Goal: Task Accomplishment & Management: Manage account settings

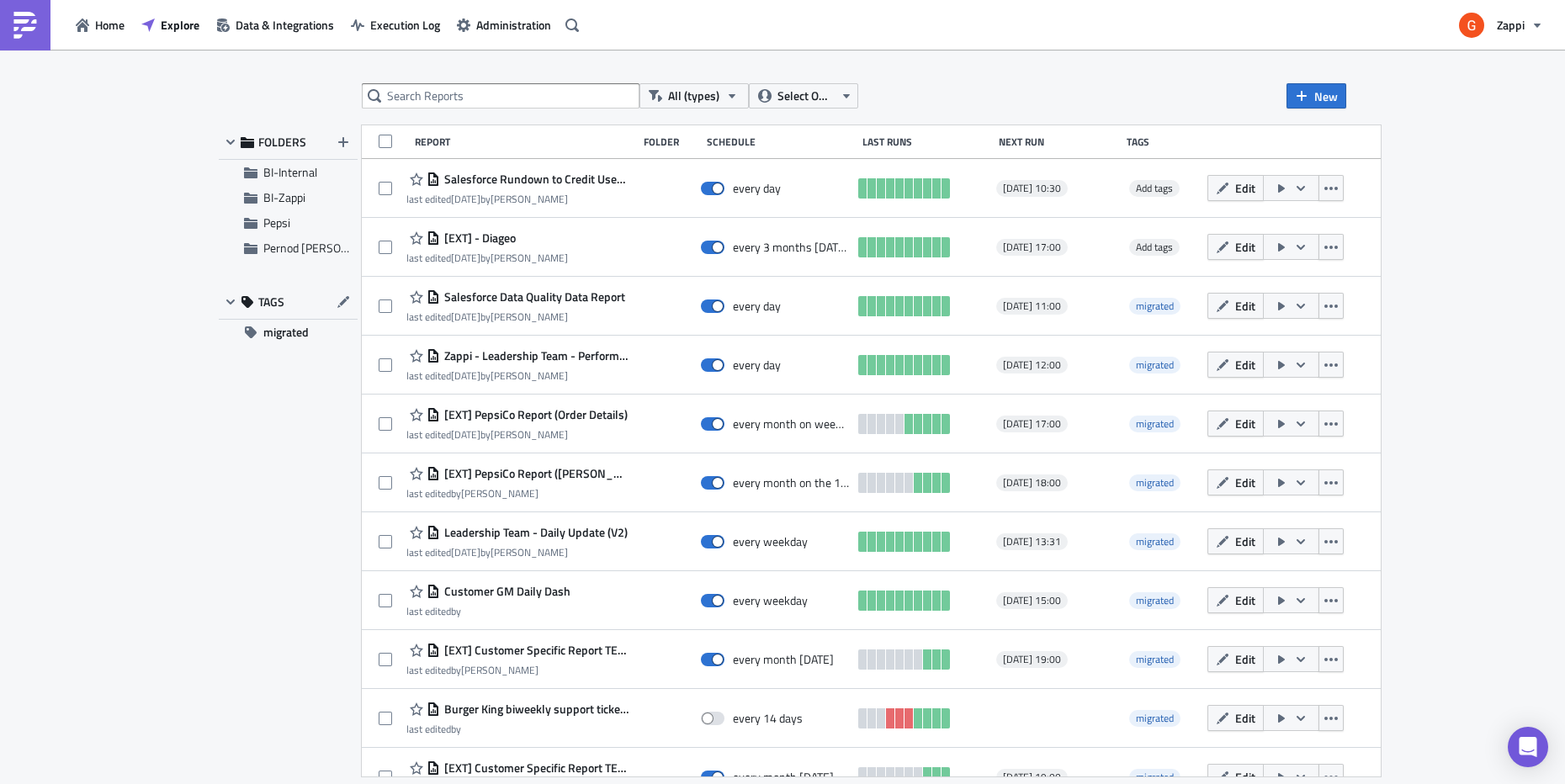
click at [139, 388] on div "All (types) Select Owner New FOLDERS BI-Internal BI-Zappi Pepsi Pernod [PERSON_…" at bounding box center [782, 417] width 1565 height 737
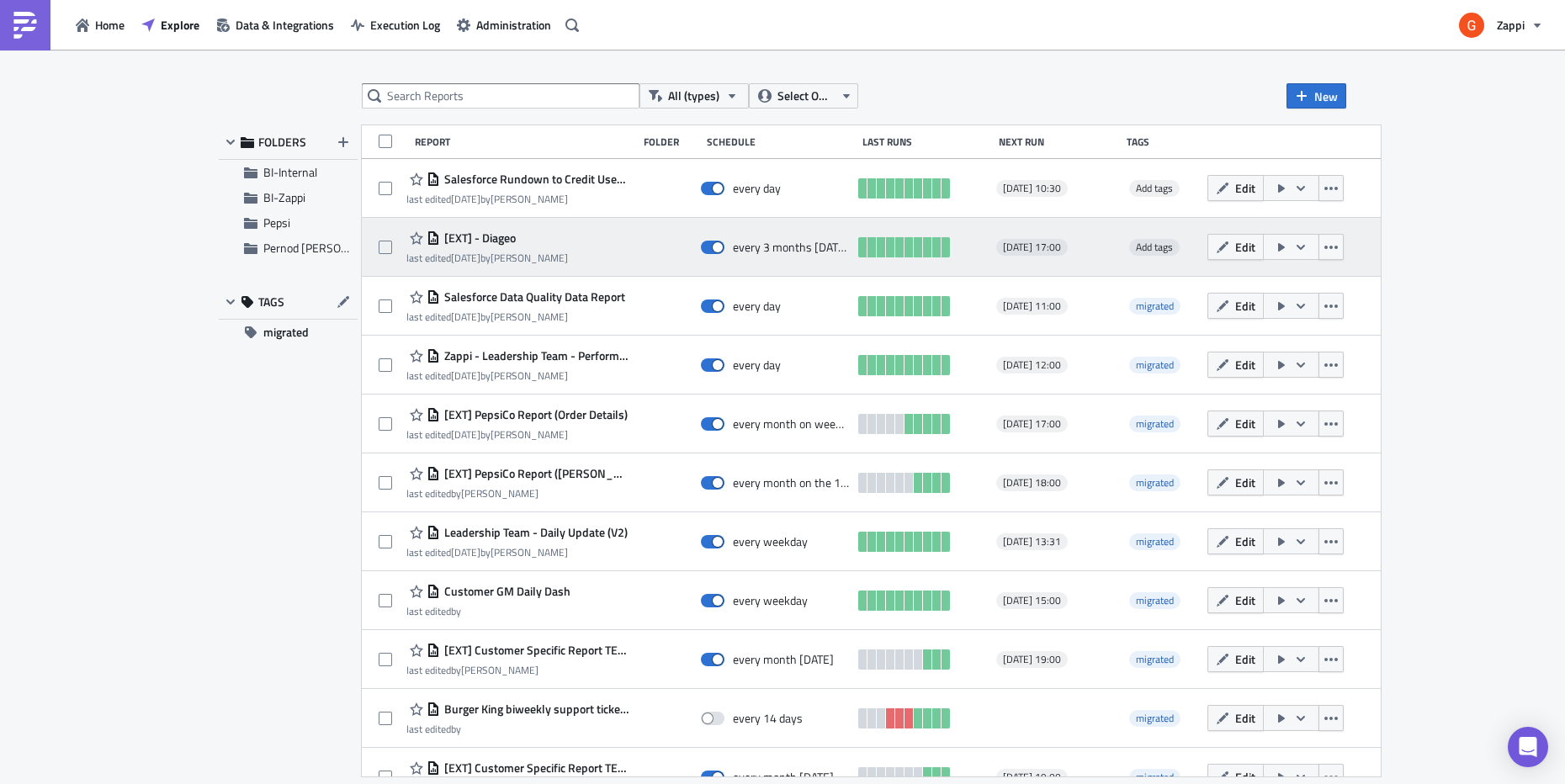
click at [608, 250] on div "[EXT] - Diageo last edited [DATE] by [PERSON_NAME]" at bounding box center [517, 247] width 222 height 34
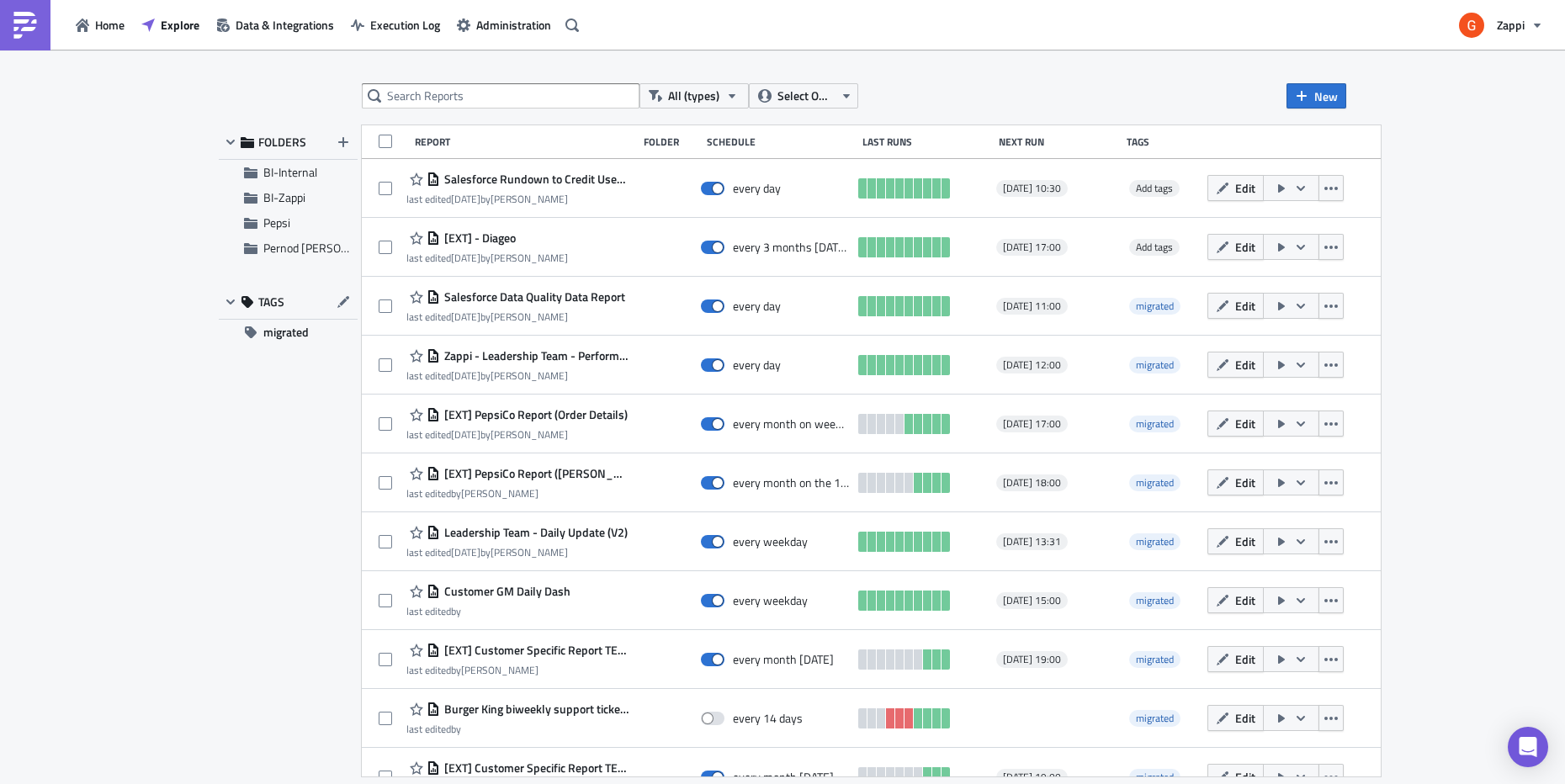
click at [268, 493] on div "FOLDERS BI-Internal BI-Zappi Pepsi Pernod [PERSON_NAME] TAGS migrated" at bounding box center [288, 450] width 138 height 651
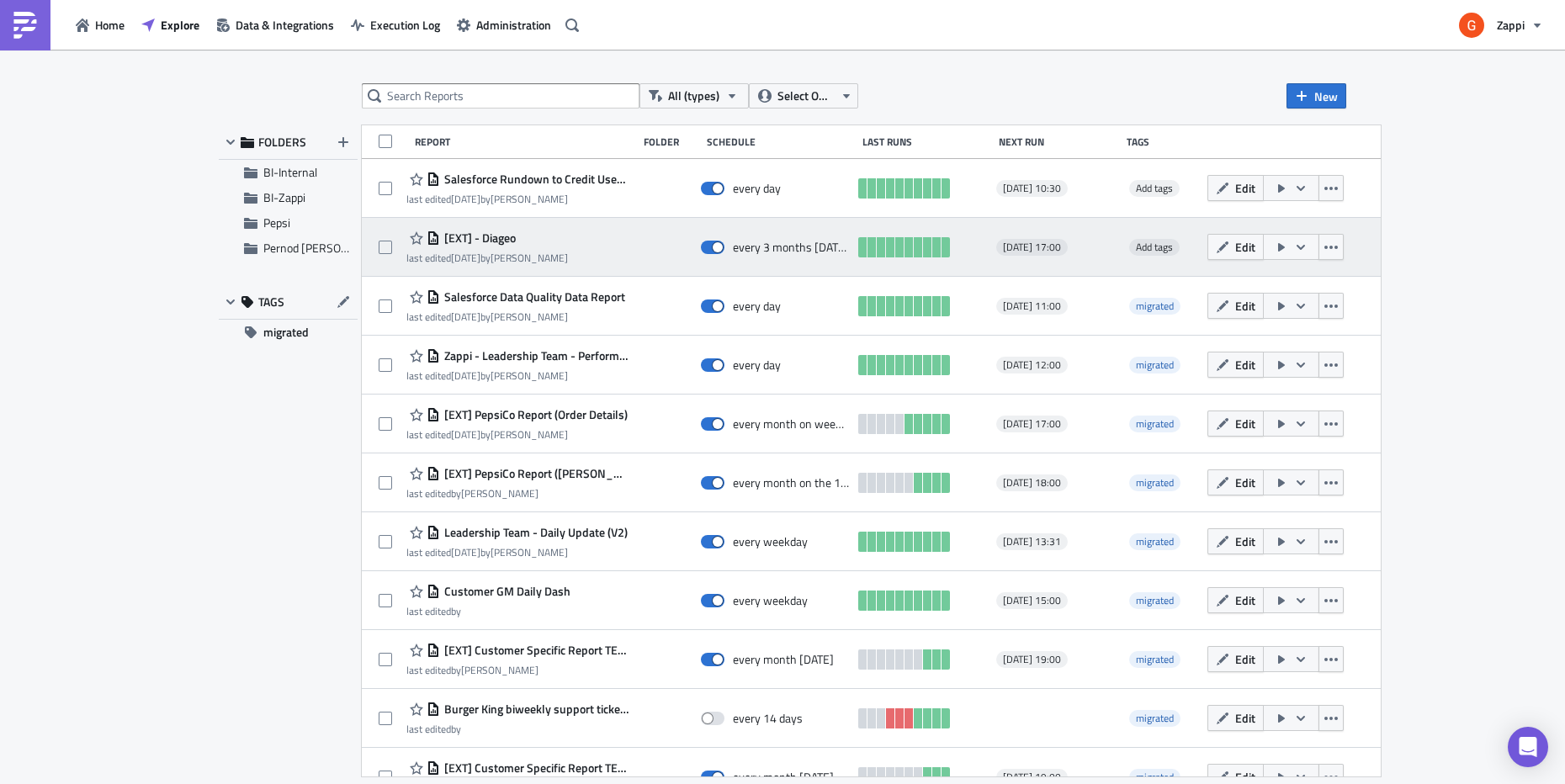
click at [615, 259] on div "[EXT] - Diageo last edited [DATE] by [PERSON_NAME]" at bounding box center [517, 247] width 222 height 34
click at [1256, 250] on span "Edit" at bounding box center [1245, 247] width 20 height 17
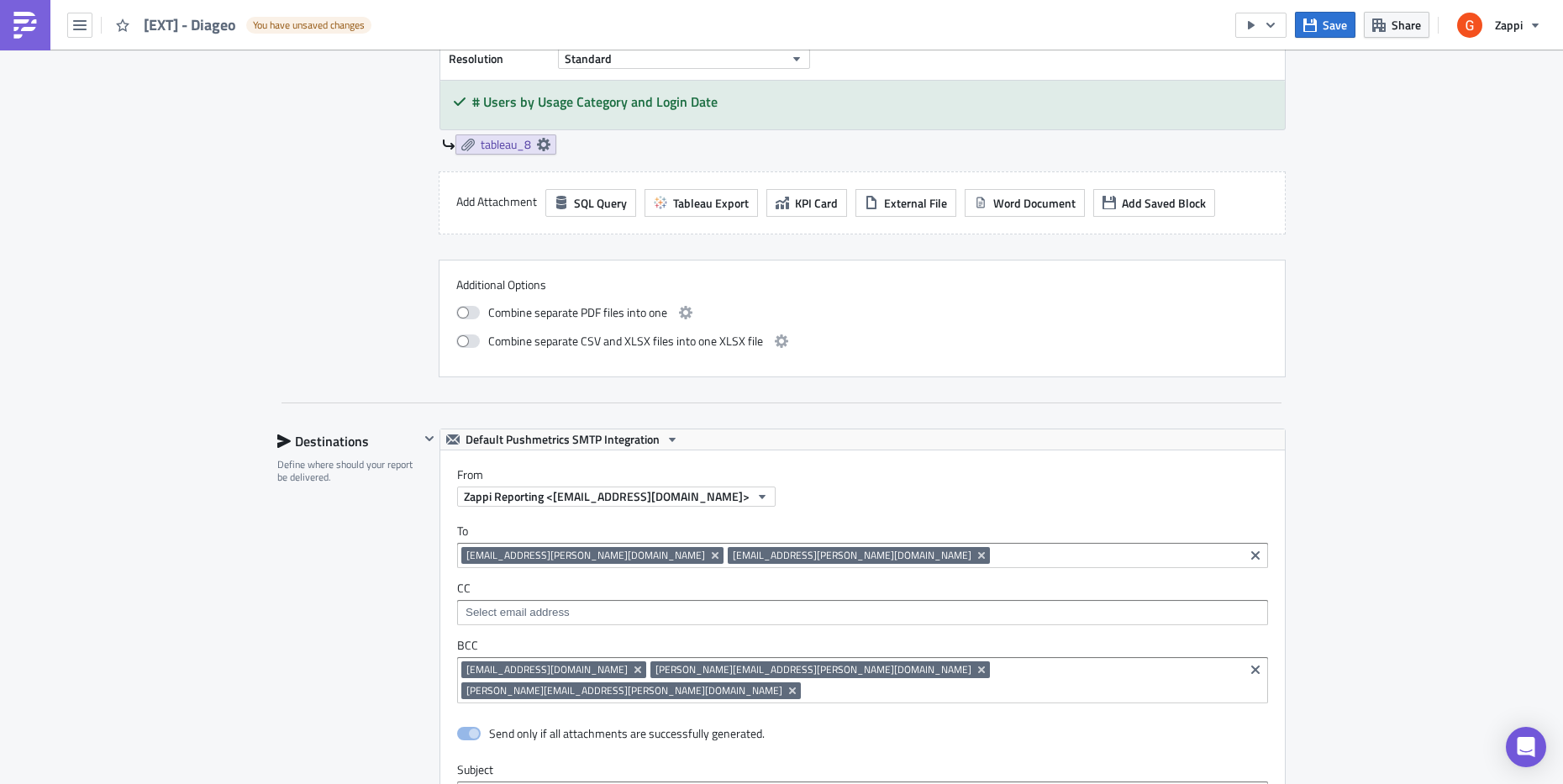
scroll to position [2739, 0]
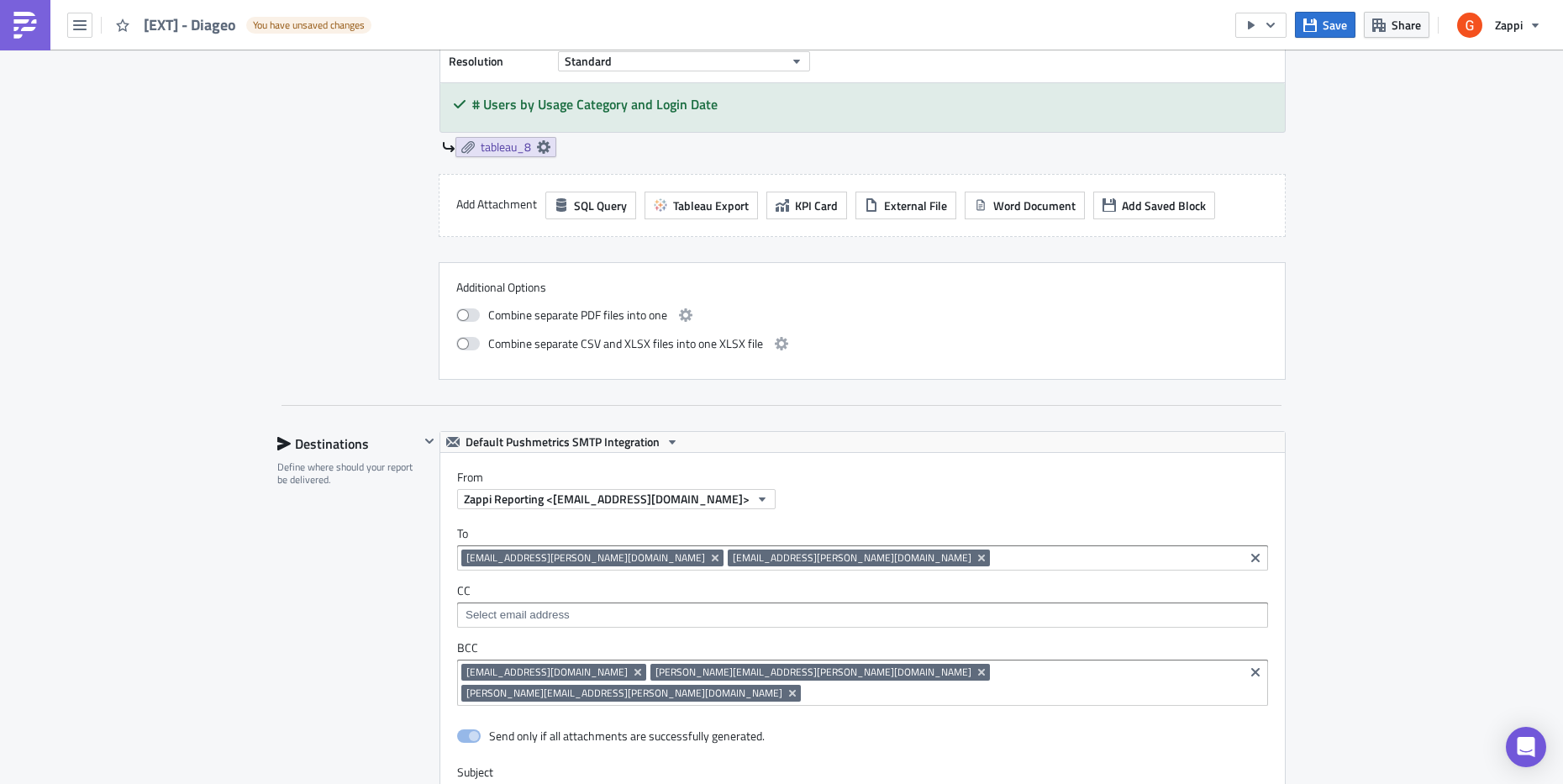
click at [835, 548] on div "[EMAIL_ADDRESS][PERSON_NAME][DOMAIN_NAME] [PERSON_NAME][EMAIL_ADDRESS][PERSON_N…" at bounding box center [863, 558] width 811 height 25
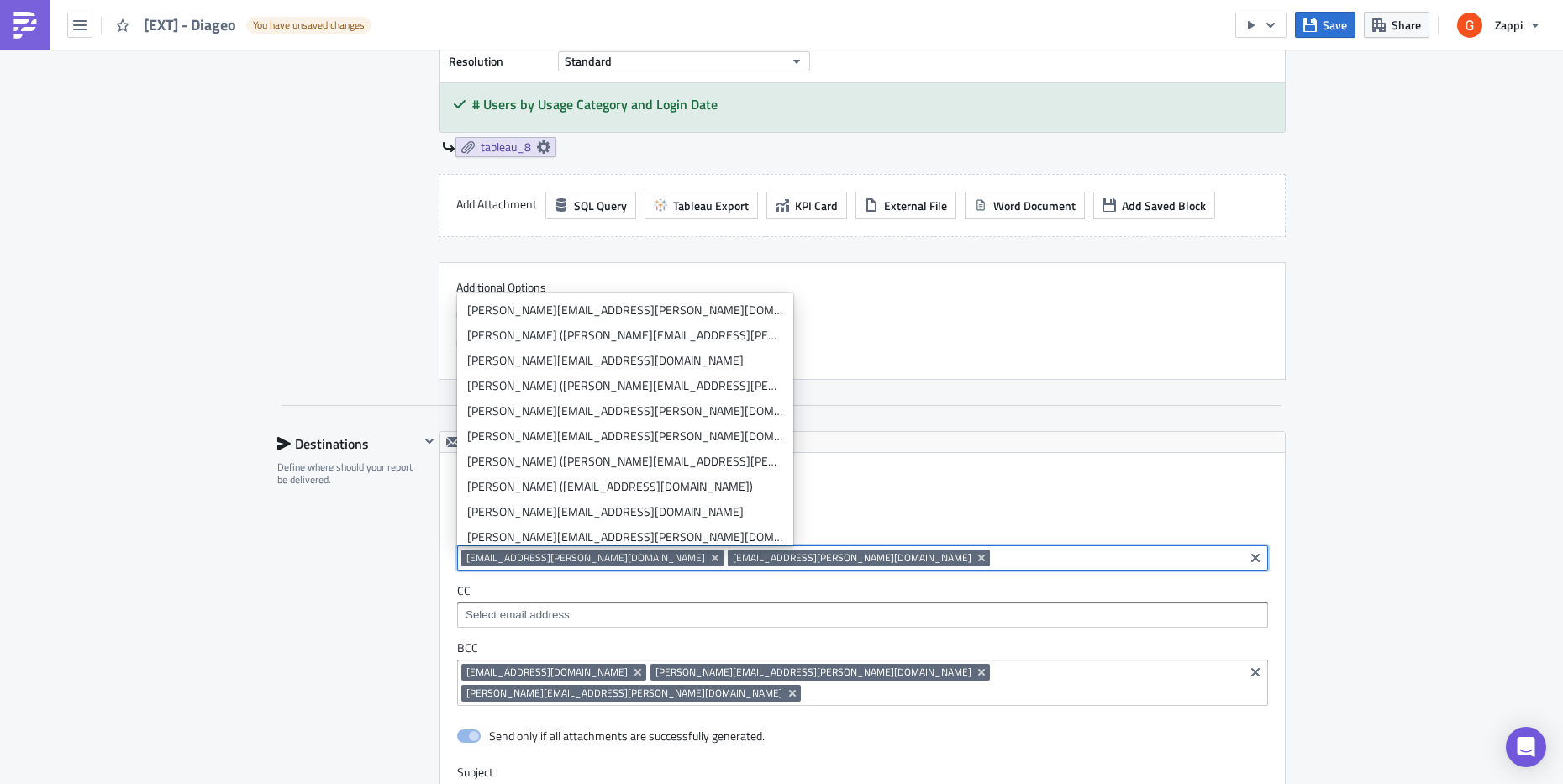
click at [958, 514] on div "To [EMAIL_ADDRESS][PERSON_NAME][DOMAIN_NAME] [PERSON_NAME][EMAIL_ADDRESS][PERSO…" at bounding box center [862, 616] width 844 height 214
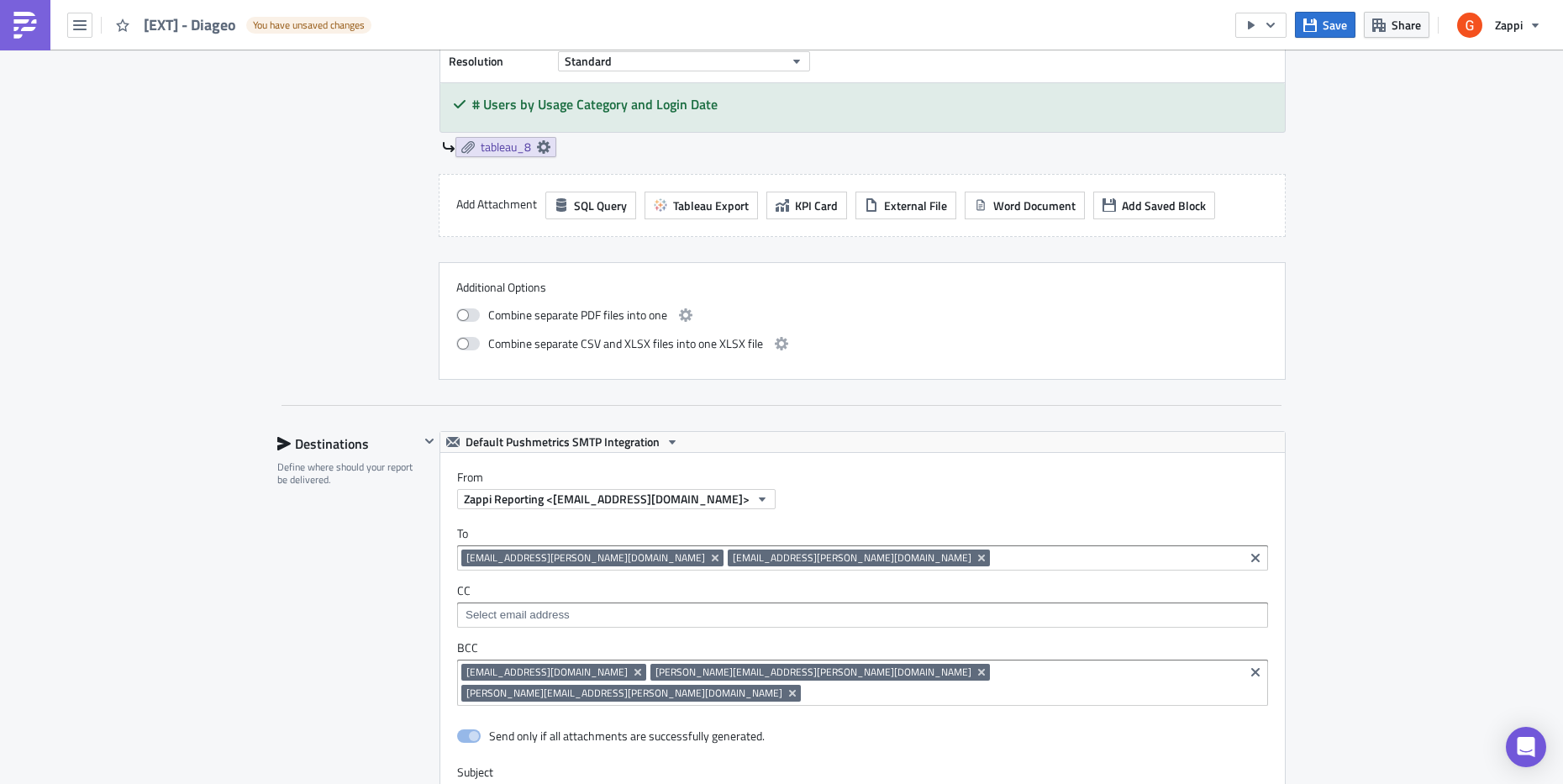
click at [994, 555] on input at bounding box center [1117, 557] width 246 height 16
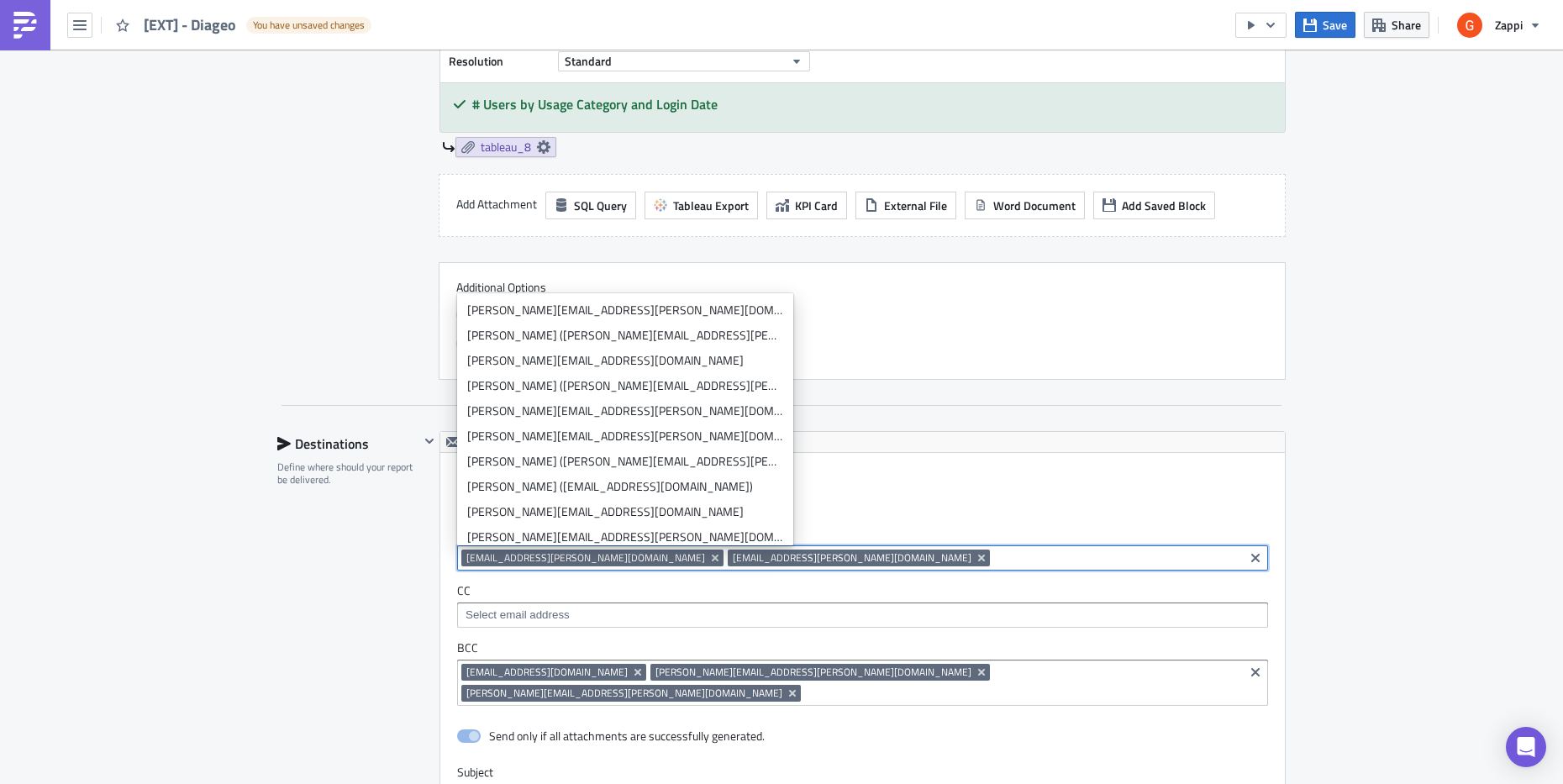
paste input "[PERSON_NAME][EMAIL_ADDRESS][PERSON_NAME][DOMAIN_NAME]"
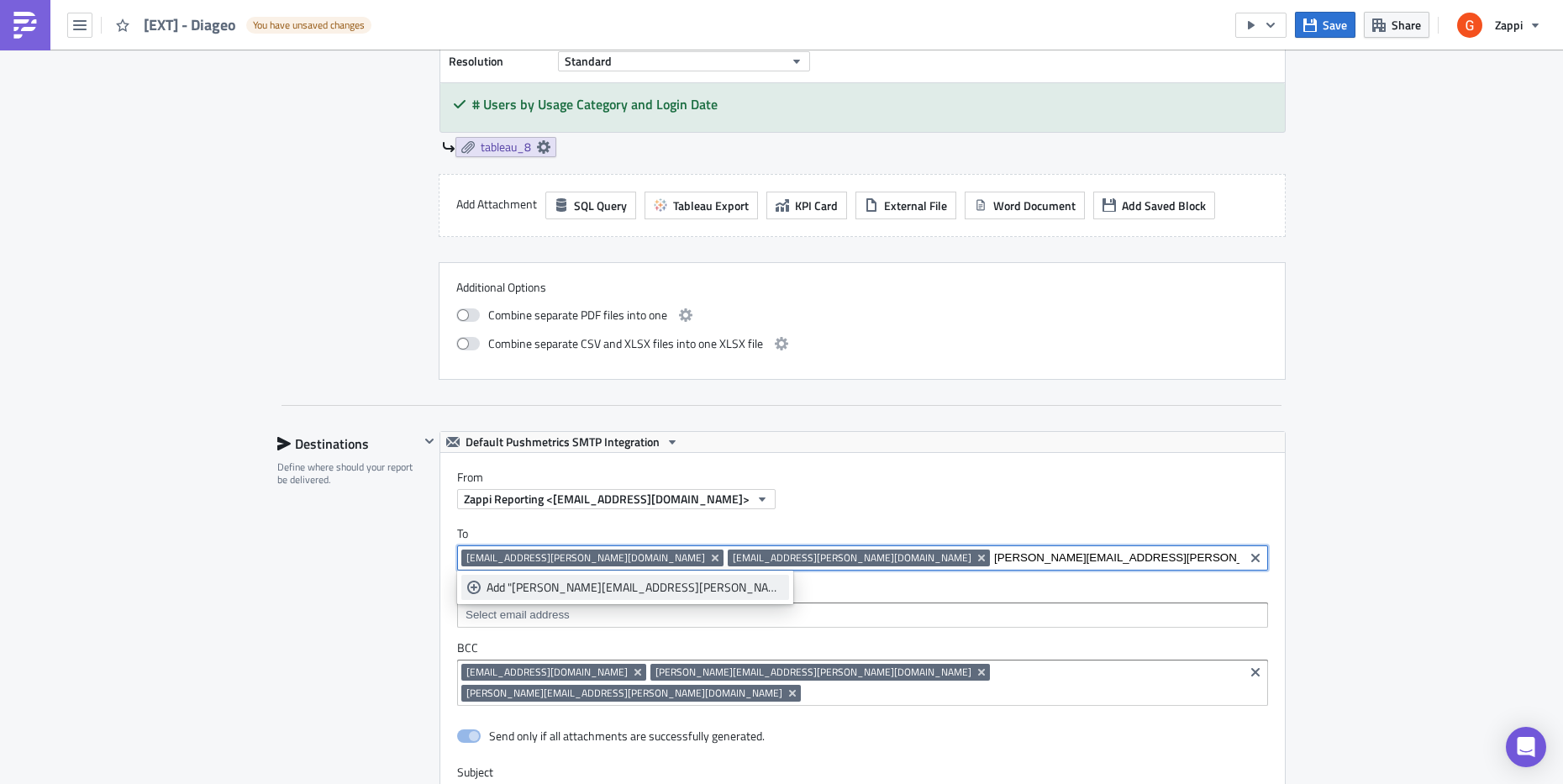
type input "[PERSON_NAME][EMAIL_ADDRESS][PERSON_NAME][DOMAIN_NAME]"
click at [562, 589] on div "Add "[PERSON_NAME][EMAIL_ADDRESS][PERSON_NAME][DOMAIN_NAME]"" at bounding box center [634, 587] width 297 height 16
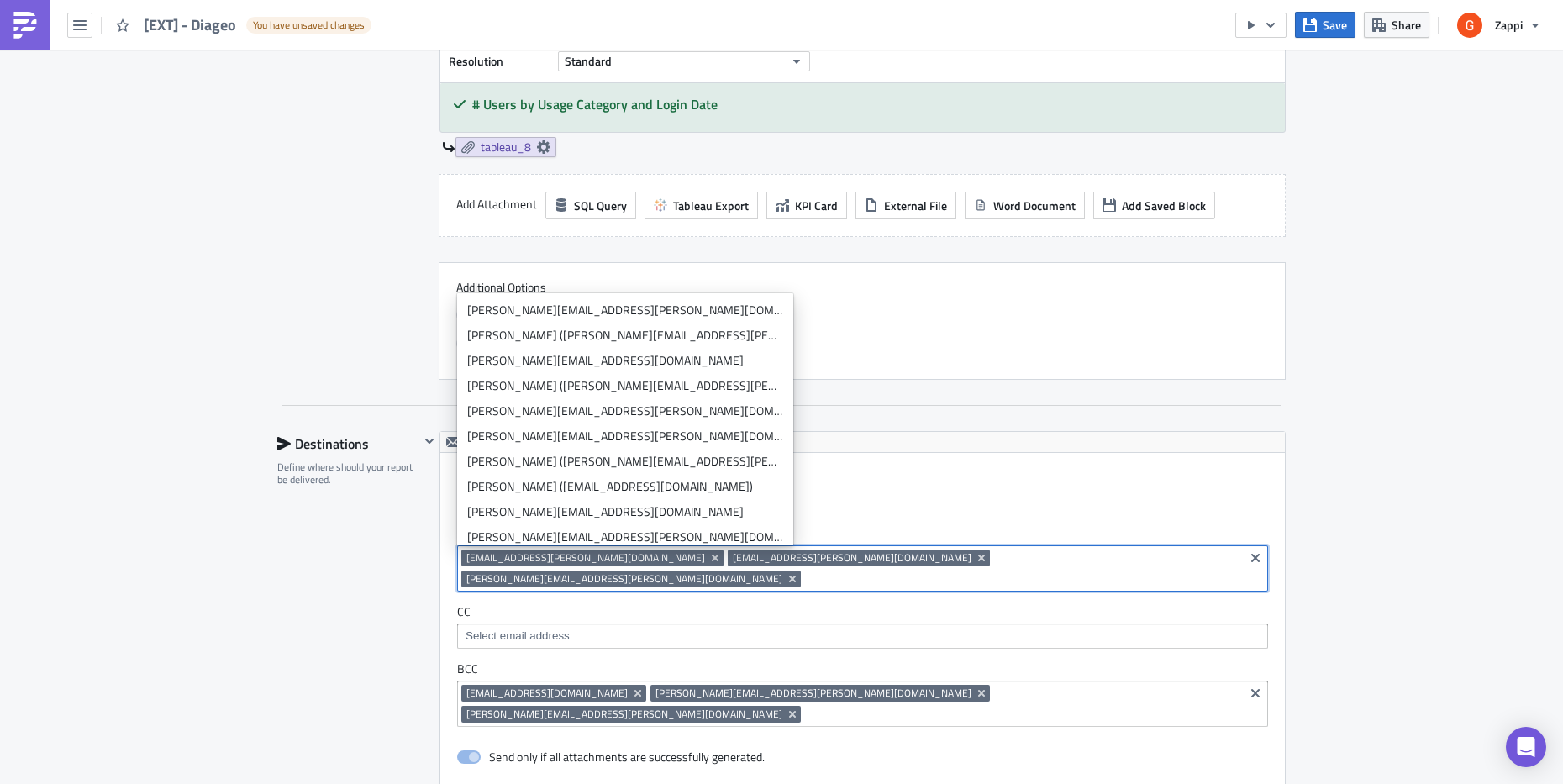
click at [959, 570] on input at bounding box center [1022, 578] width 434 height 16
click at [903, 470] on label "From" at bounding box center [871, 478] width 828 height 15
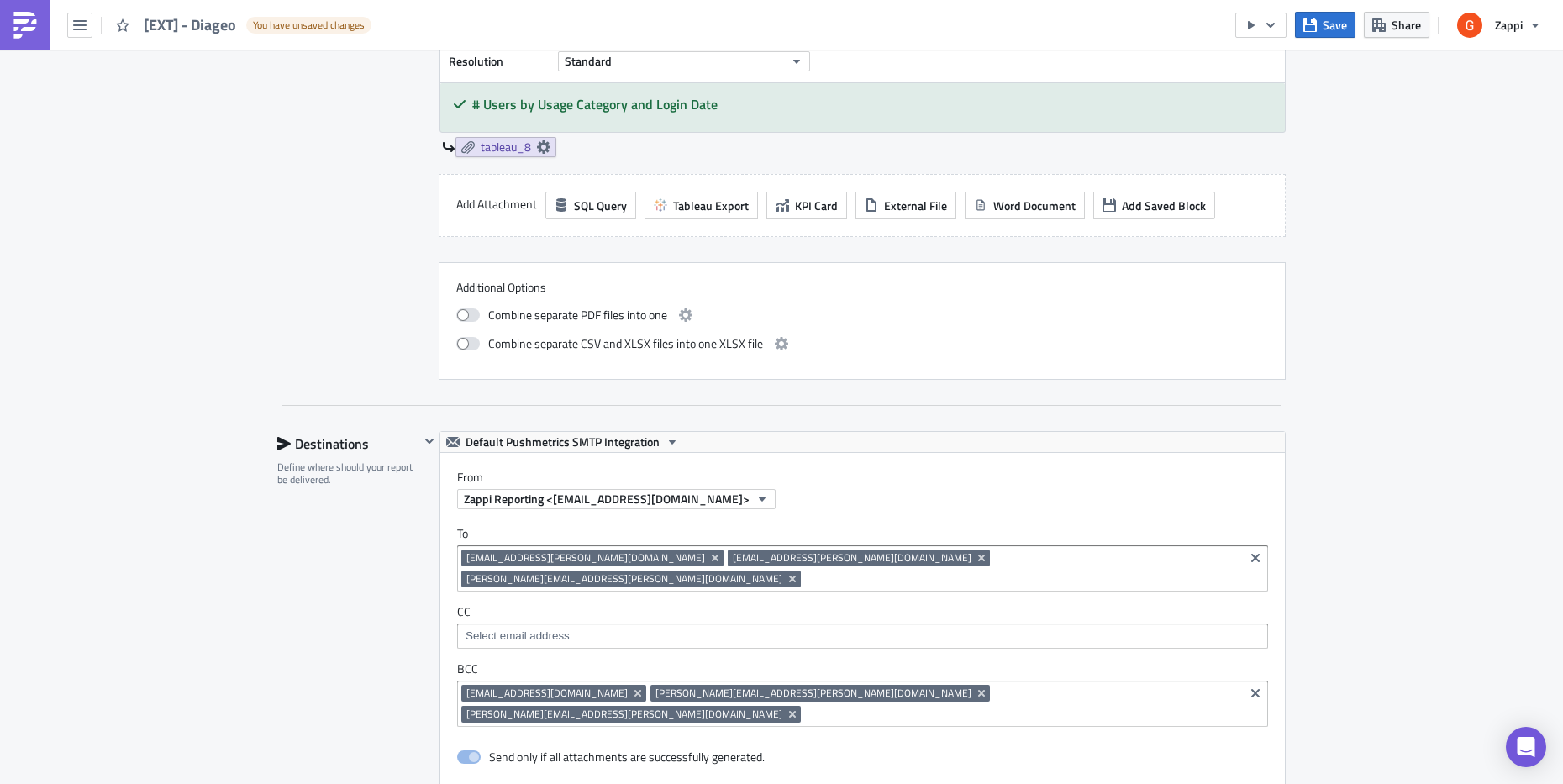
click at [998, 570] on input at bounding box center [1022, 578] width 434 height 16
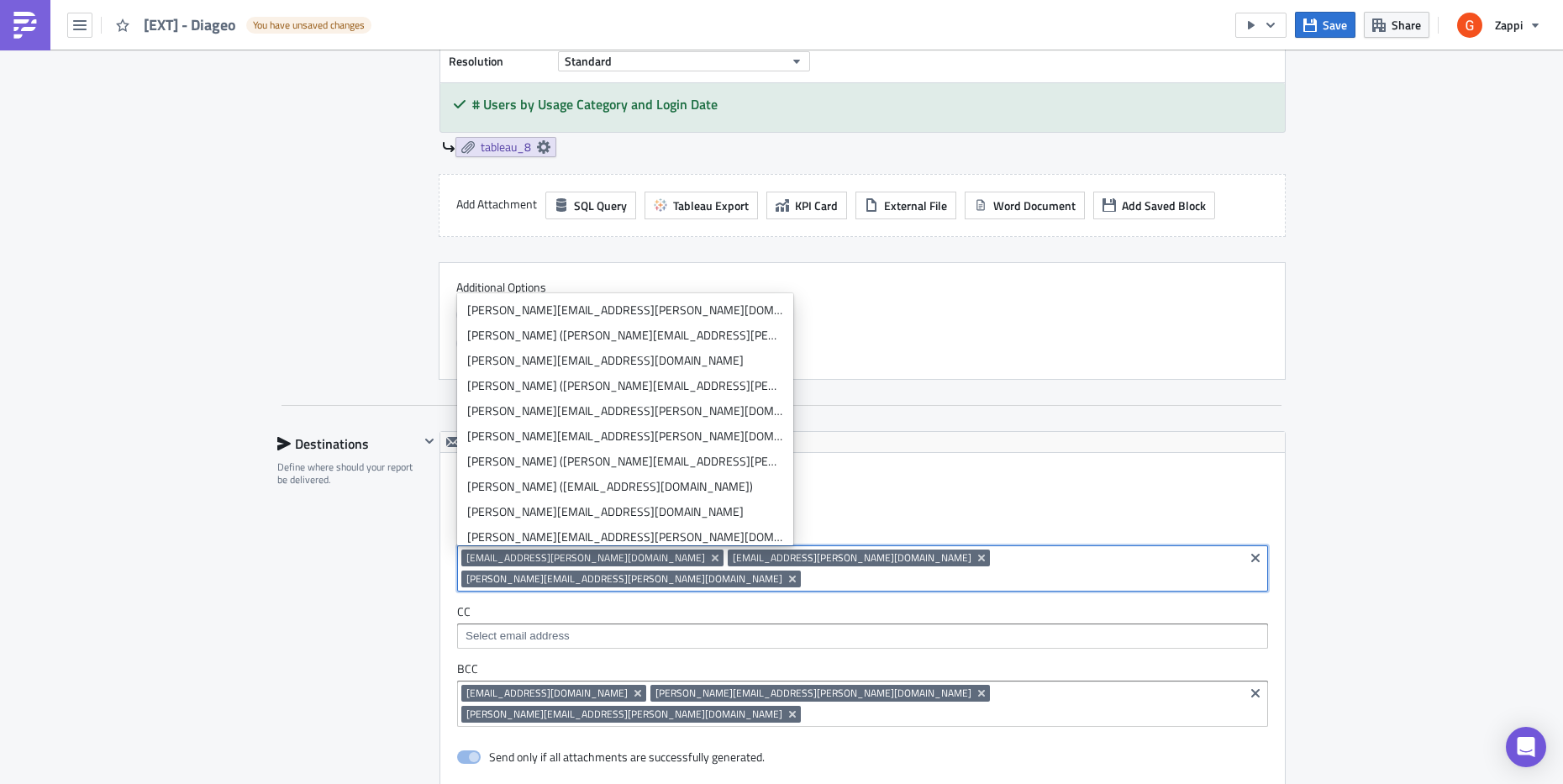
paste input "[PERSON_NAME][EMAIL_ADDRESS][PERSON_NAME][DOMAIN_NAME]"
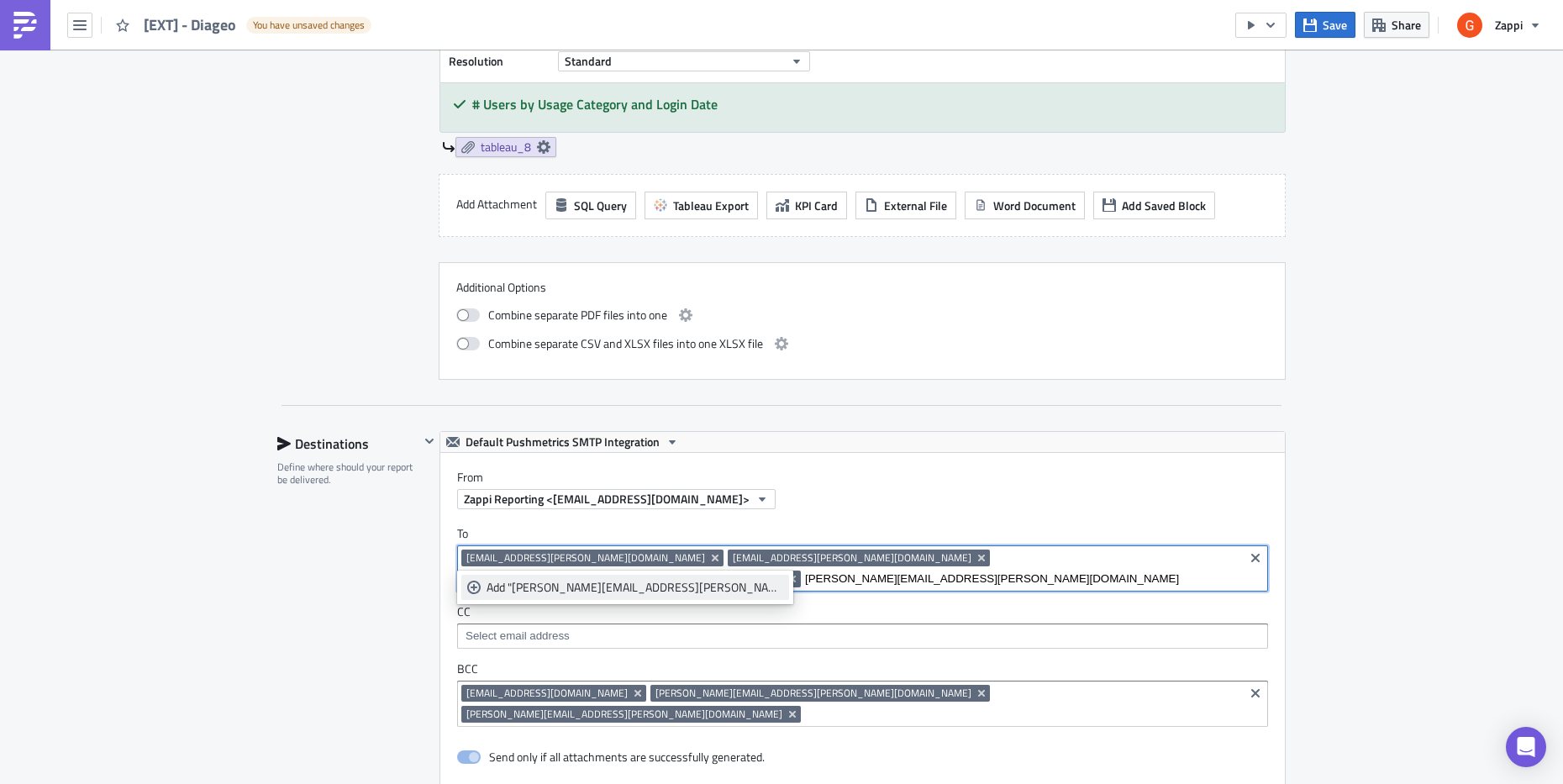
type input "[PERSON_NAME][EMAIL_ADDRESS][PERSON_NAME][DOMAIN_NAME]"
click at [583, 594] on div "Add "[PERSON_NAME][EMAIL_ADDRESS][PERSON_NAME][DOMAIN_NAME]"" at bounding box center [634, 587] width 297 height 16
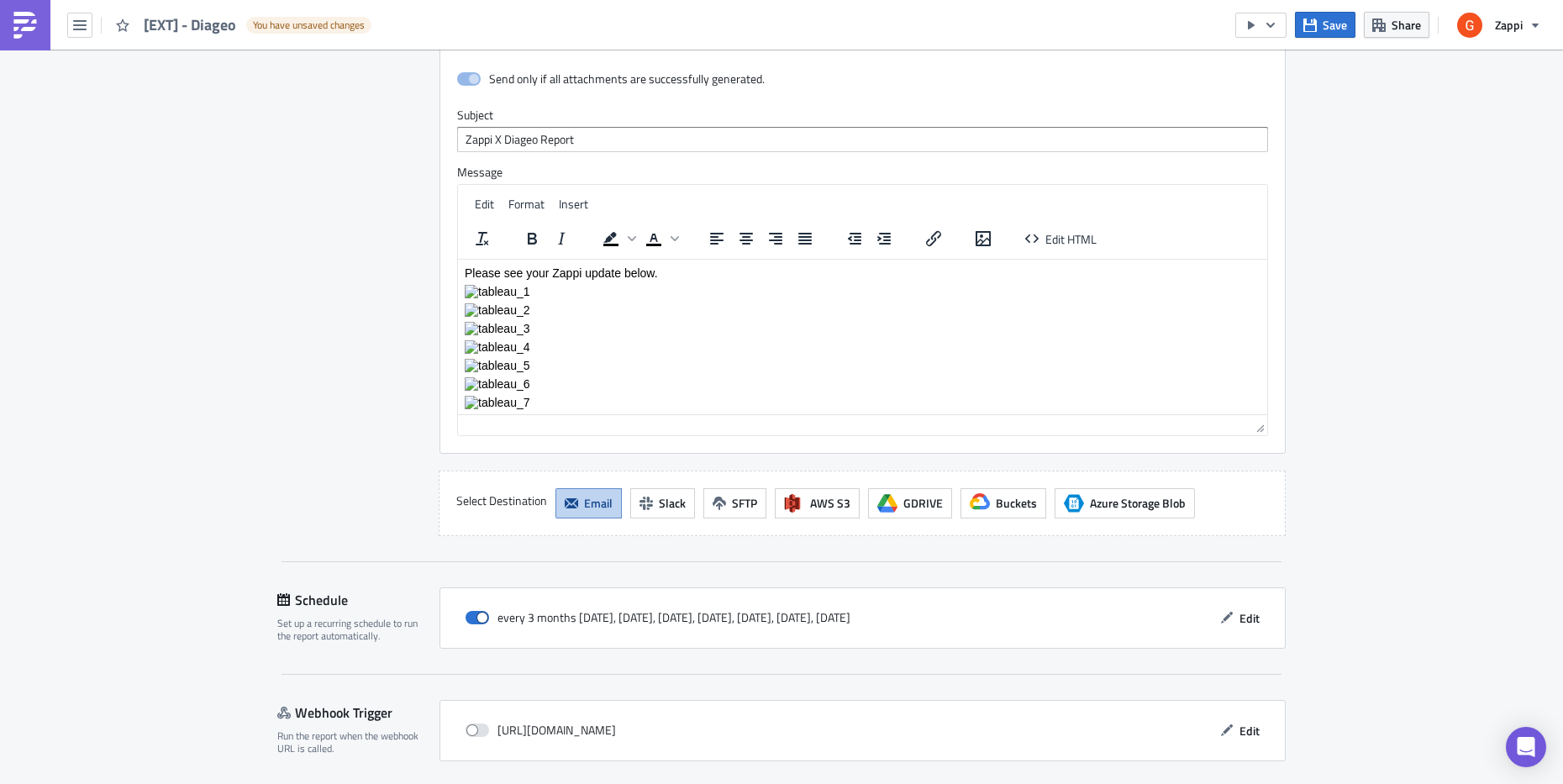
scroll to position [3435, 0]
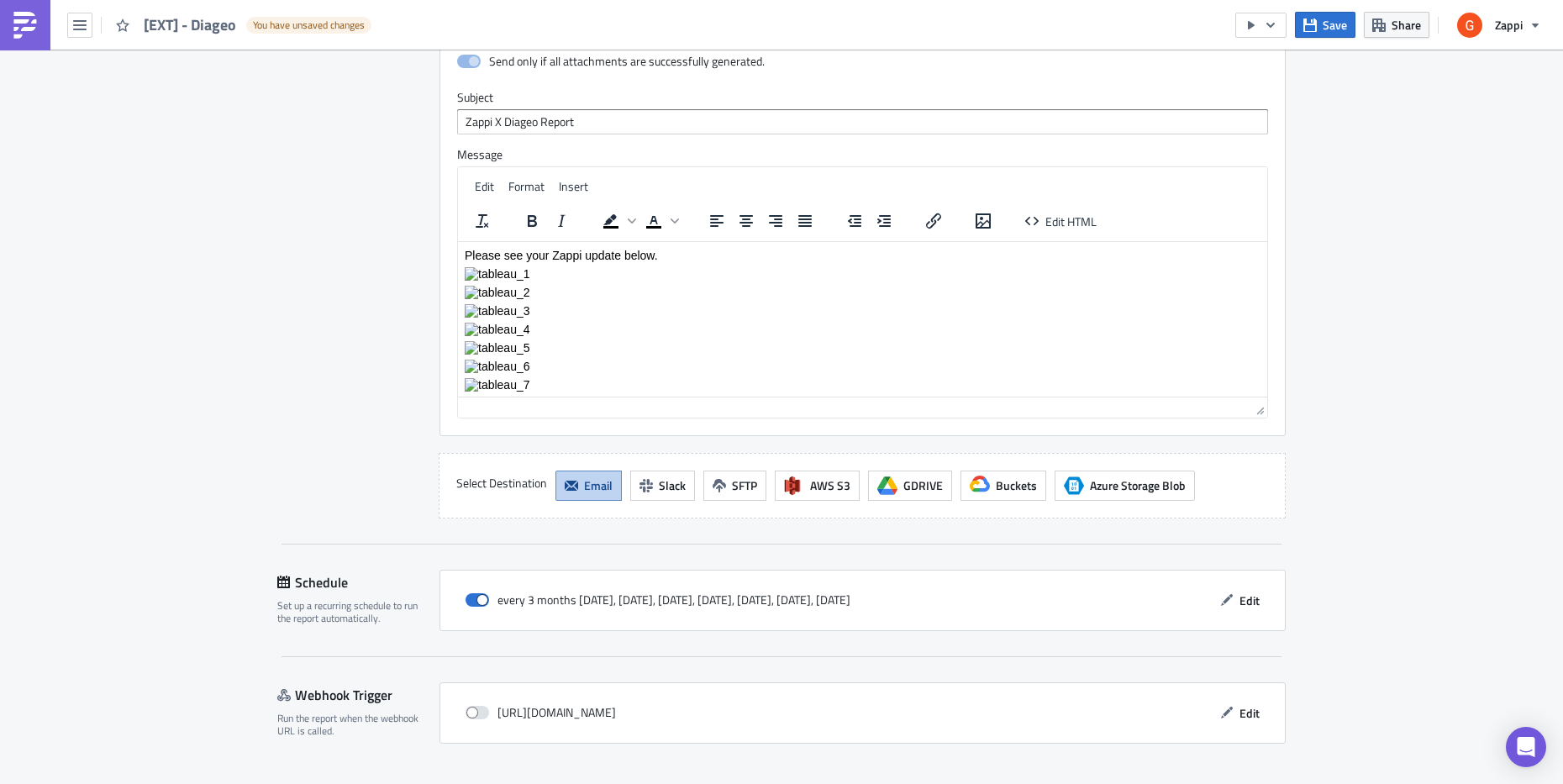
click at [320, 599] on div "Set up a recurring schedule to run the report automatically." at bounding box center [353, 612] width 151 height 26
click at [324, 599] on div "Set up a recurring schedule to run the report automatically." at bounding box center [353, 612] width 151 height 26
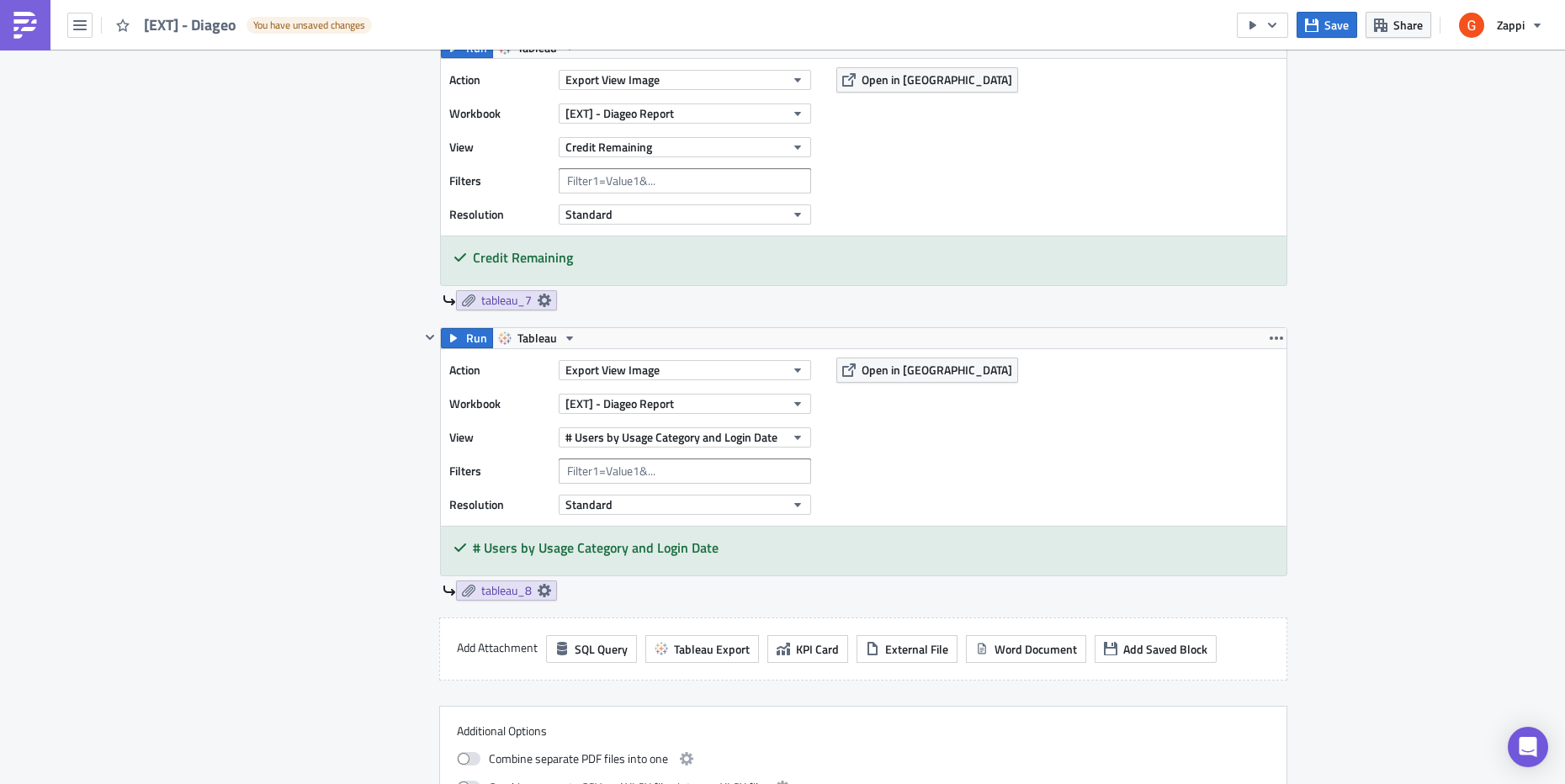
scroll to position [3440, 0]
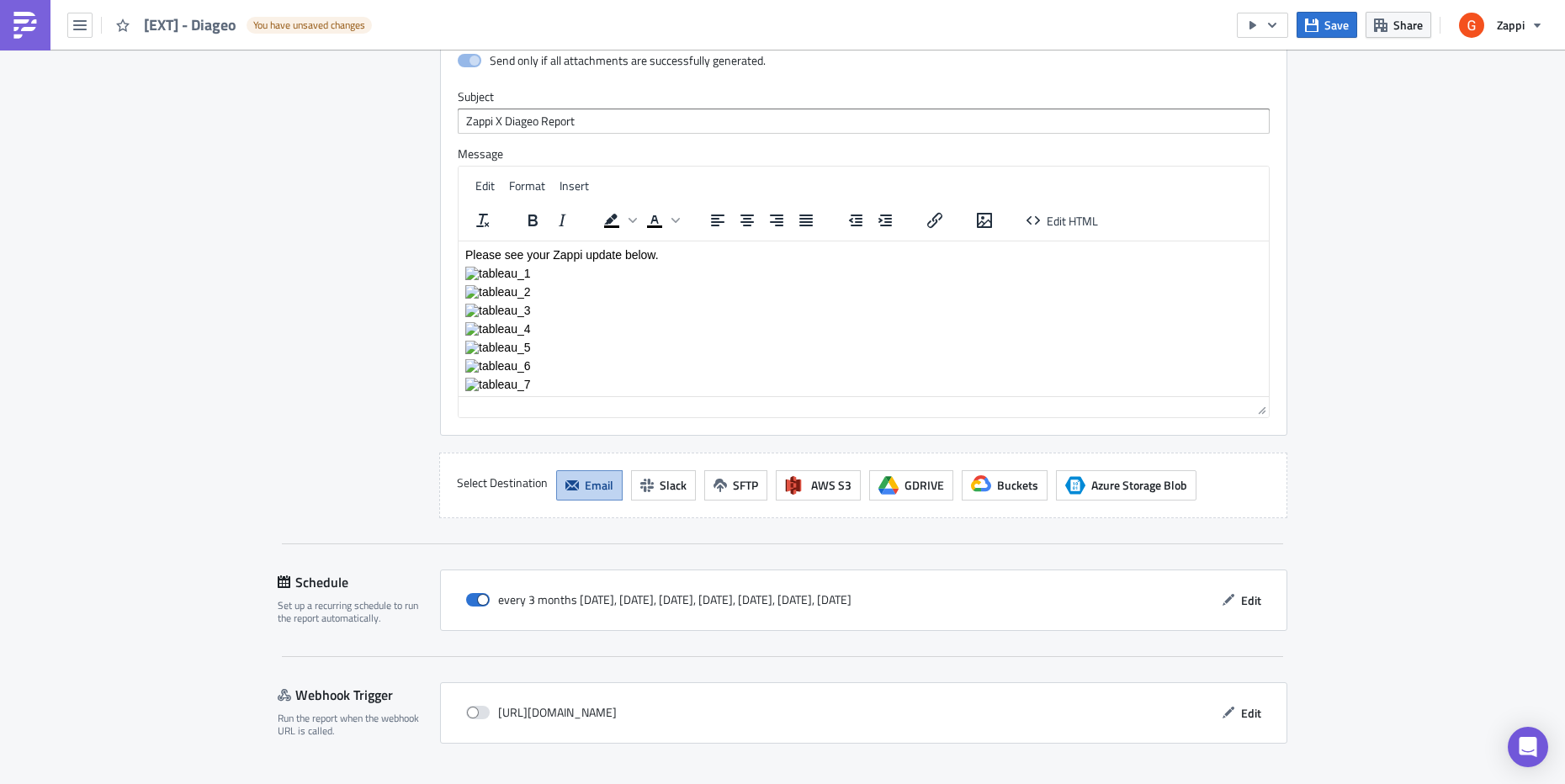
click at [1250, 783] on span "Save & Exit" at bounding box center [1250, 799] width 57 height 17
